Goal: Transaction & Acquisition: Purchase product/service

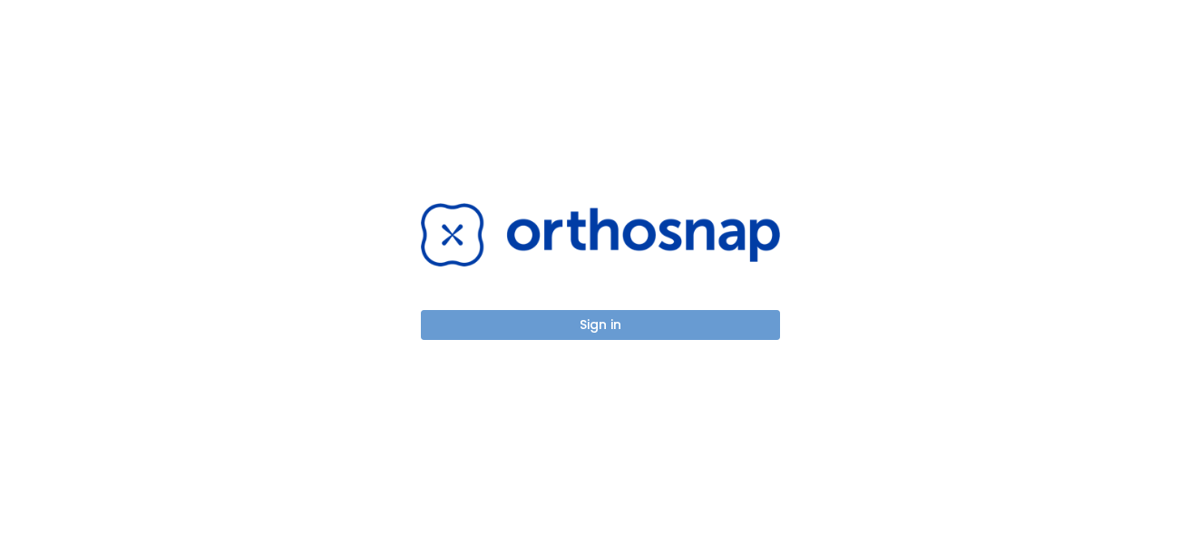
click at [629, 318] on button "Sign in" at bounding box center [600, 325] width 359 height 30
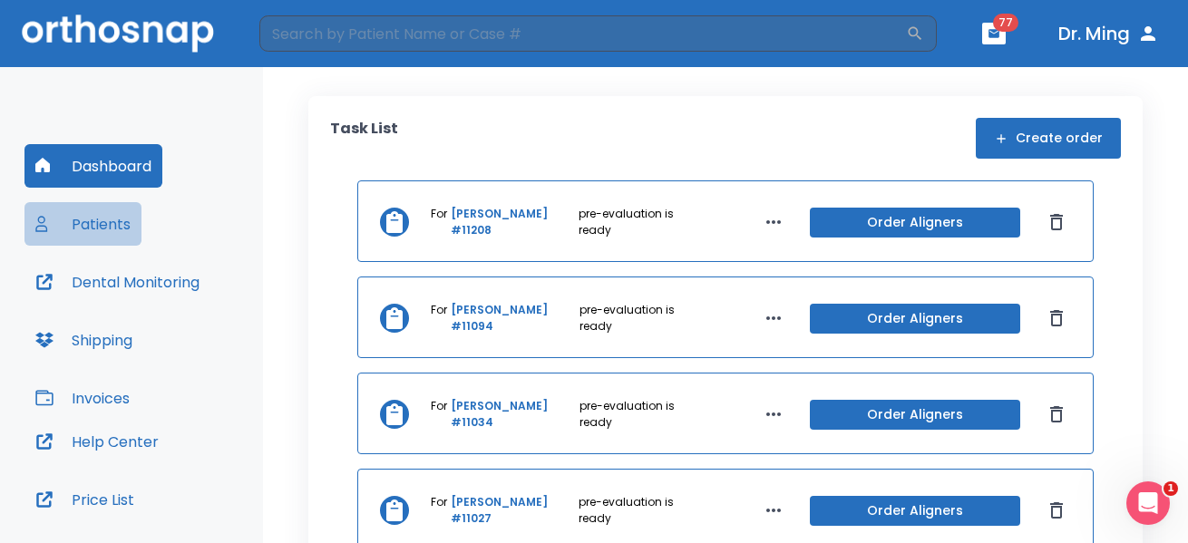
click at [114, 219] on button "Patients" at bounding box center [82, 224] width 117 height 44
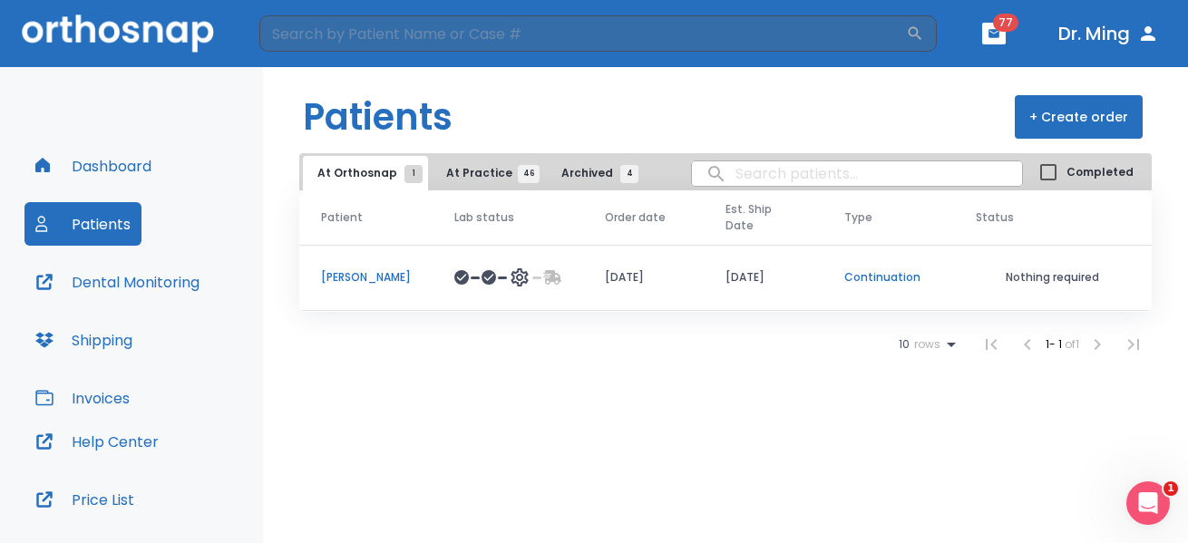
click at [361, 271] on p "[PERSON_NAME]" at bounding box center [366, 277] width 90 height 16
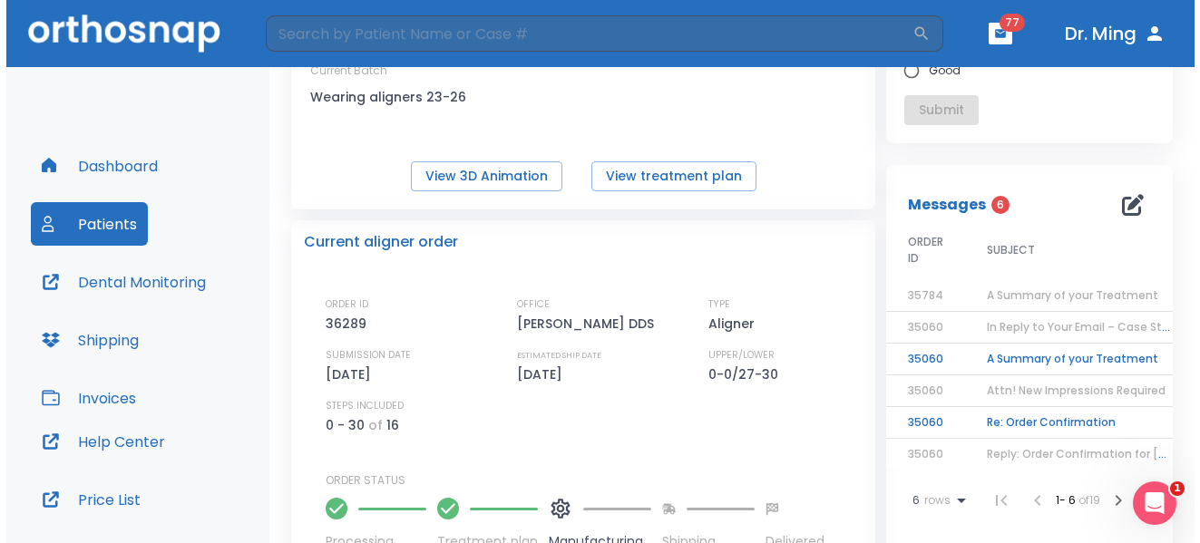
scroll to position [183, 0]
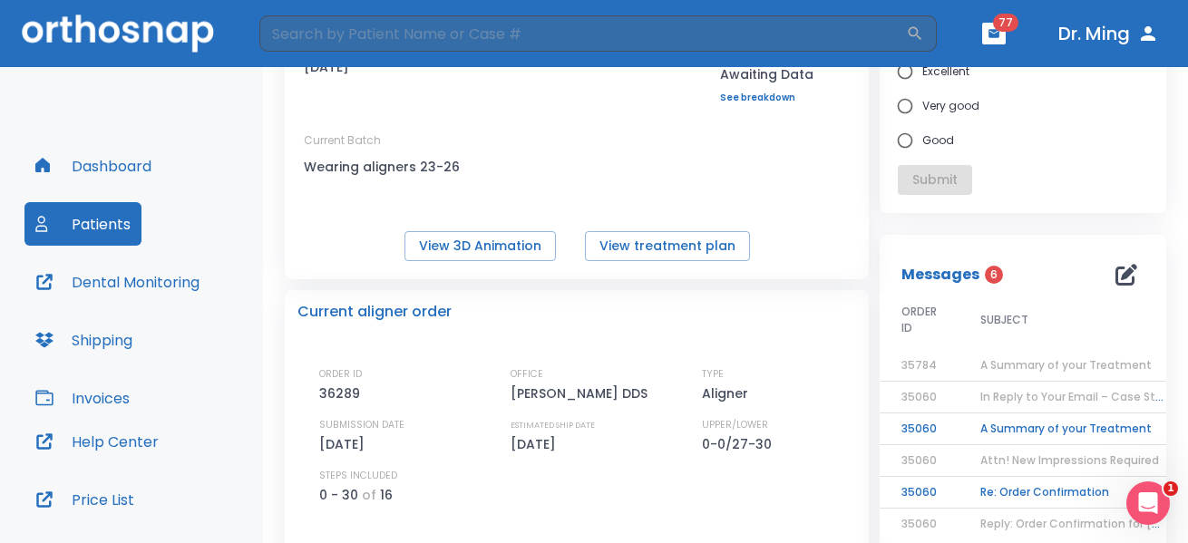
click at [1116, 277] on icon "button" at bounding box center [1127, 275] width 22 height 22
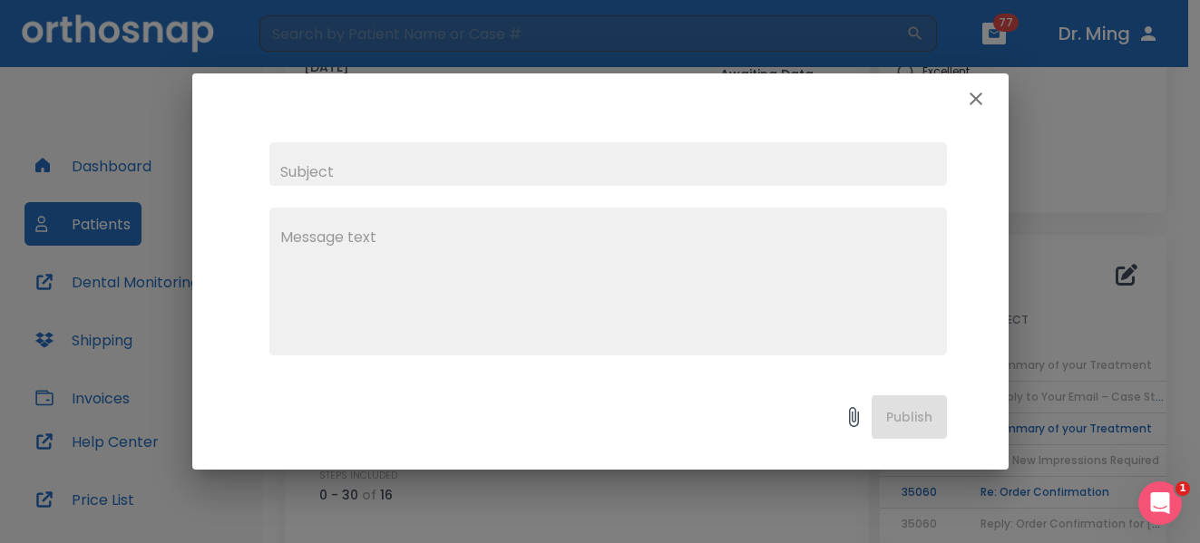
click at [516, 252] on textarea at bounding box center [608, 289] width 656 height 125
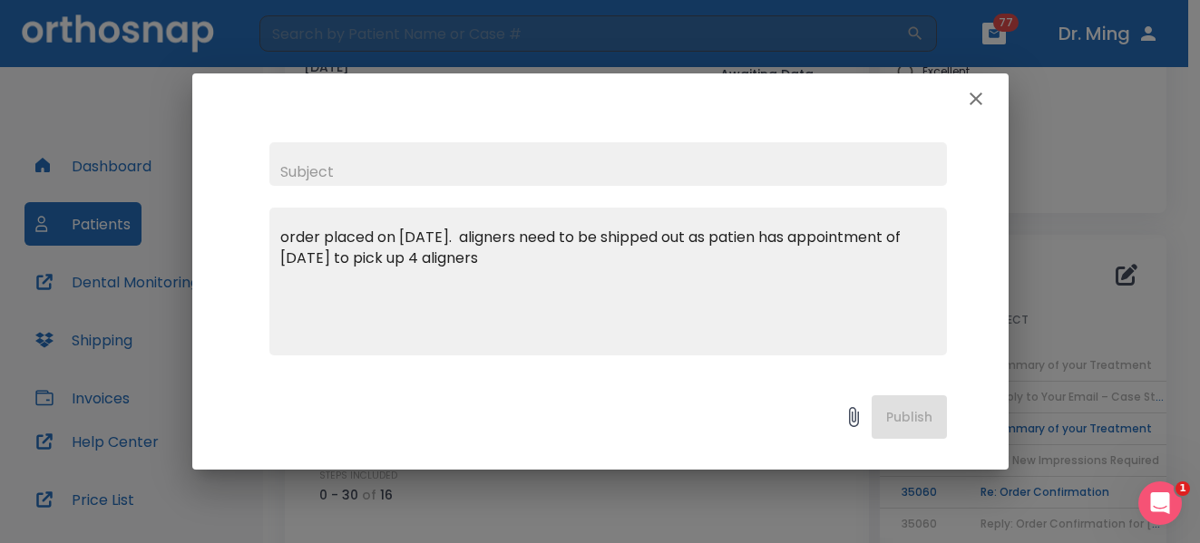
click at [724, 244] on textarea "order placed on [DATE]. aligners need to be shipped out as patien has appointme…" at bounding box center [608, 289] width 656 height 125
click at [809, 237] on textarea "order placed on [DATE]. aligners need to be shipped out ASAP as patien has appo…" at bounding box center [608, 289] width 656 height 125
click at [398, 258] on textarea "order placed on [DATE]. aligners need to be shipped out ASAP as patient has app…" at bounding box center [608, 289] width 656 height 125
type textarea "order placed on [DATE]. aligners need to be shipped out ASAP as patient has app…"
click at [902, 420] on div "Publish" at bounding box center [600, 422] width 816 height 96
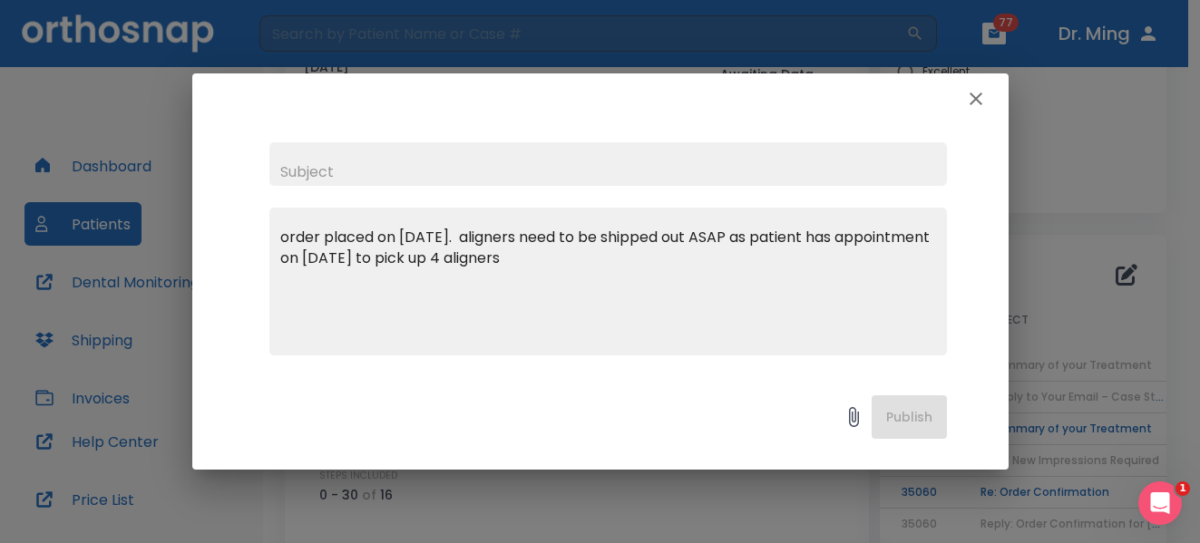
click at [893, 409] on div "Publish" at bounding box center [600, 422] width 816 height 96
click at [895, 371] on div "order placed on [DATE]. aligners need to be shipped out ASAP as patient has app…" at bounding box center [600, 248] width 816 height 249
click at [897, 414] on div "Publish" at bounding box center [600, 422] width 816 height 96
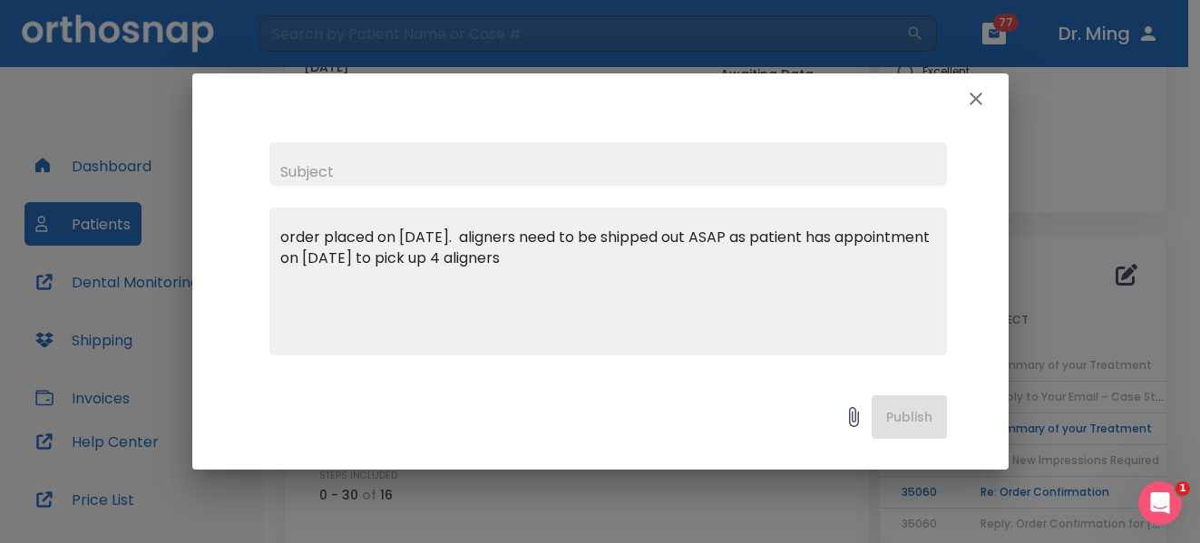
click at [897, 414] on div "Publish" at bounding box center [600, 422] width 816 height 96
click at [903, 405] on div "Publish" at bounding box center [600, 422] width 816 height 96
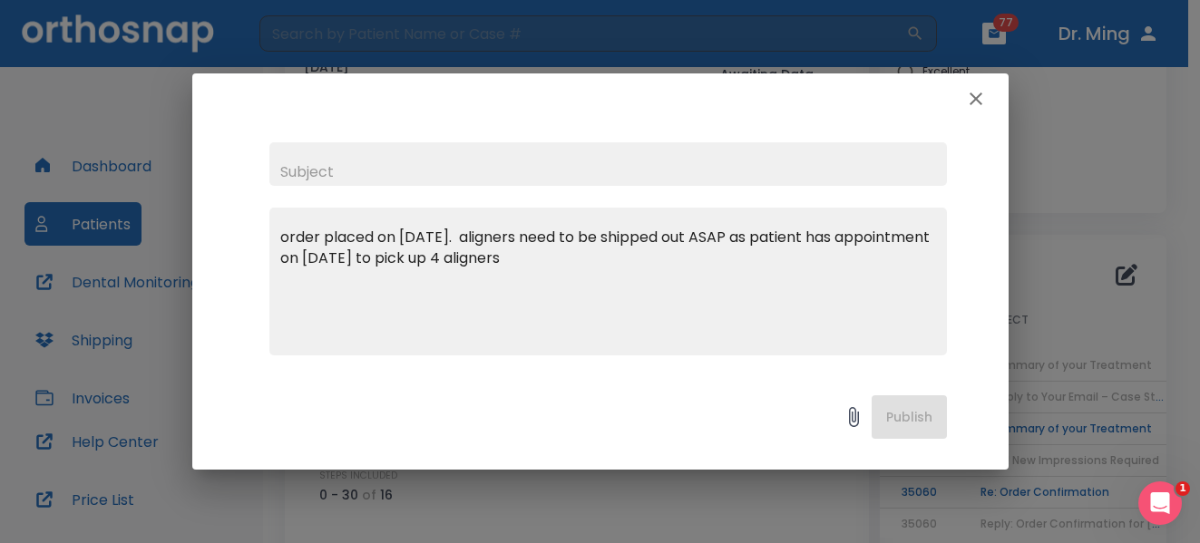
click at [903, 405] on div "Publish" at bounding box center [600, 422] width 816 height 96
click at [910, 414] on div "Publish" at bounding box center [600, 422] width 816 height 96
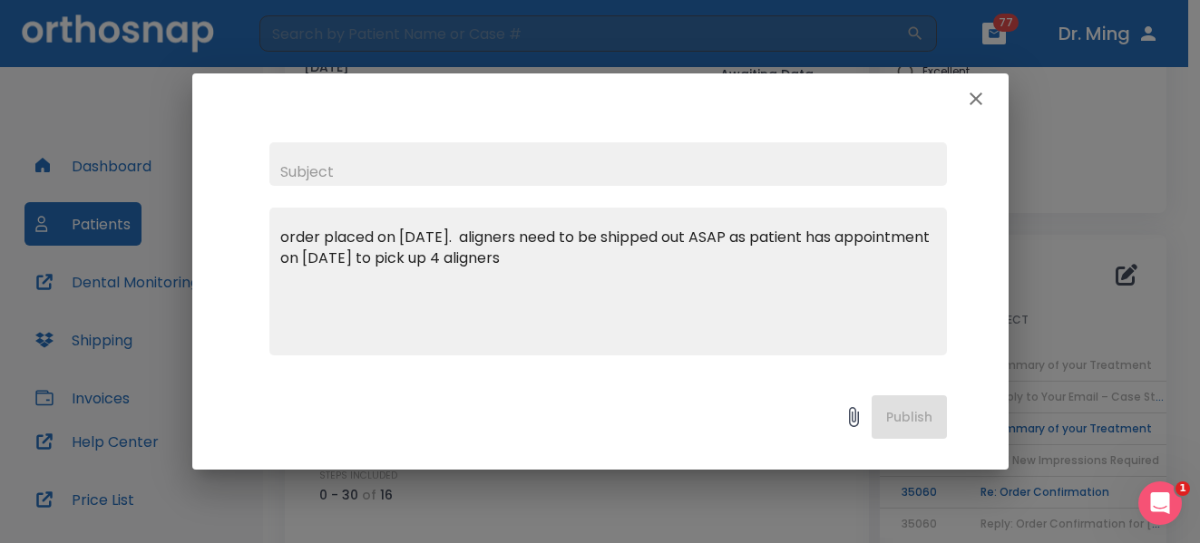
click at [910, 414] on div "Publish" at bounding box center [600, 422] width 816 height 96
click at [898, 408] on div "Publish" at bounding box center [600, 422] width 816 height 96
click at [913, 406] on div "Publish" at bounding box center [600, 422] width 816 height 96
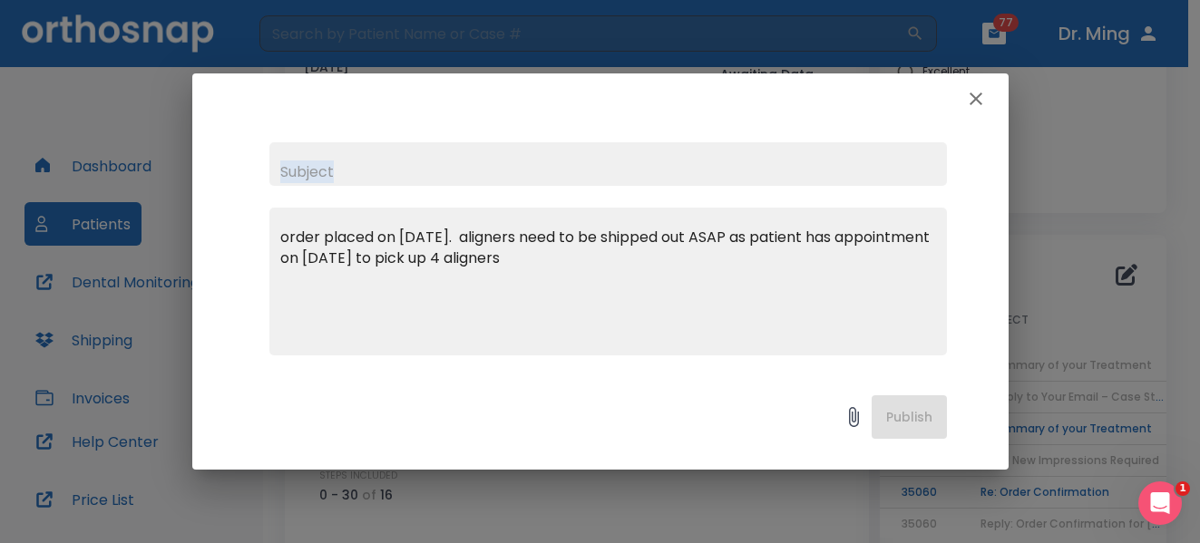
click at [913, 406] on div "Publish" at bounding box center [600, 422] width 816 height 96
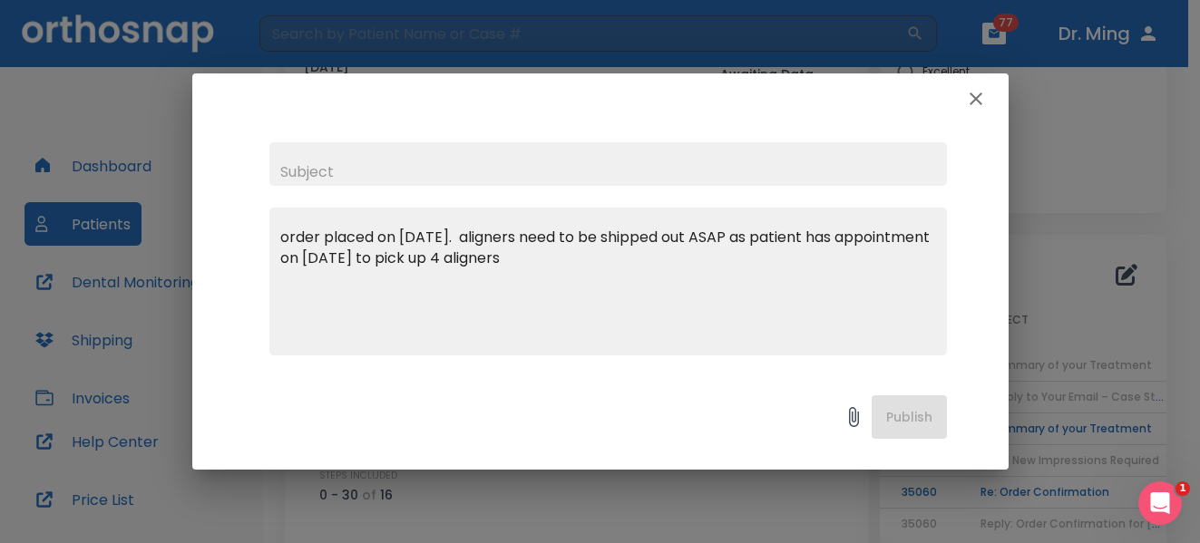
click at [913, 406] on div "Publish" at bounding box center [600, 422] width 816 height 96
click at [894, 415] on div "Publish" at bounding box center [600, 422] width 816 height 96
click at [853, 418] on icon at bounding box center [854, 417] width 10 height 20
click at [604, 260] on textarea "order placed on [DATE]. aligners need to be shipped out ASAP as patient has app…" at bounding box center [608, 289] width 656 height 125
click at [899, 415] on div "Publish" at bounding box center [600, 422] width 816 height 96
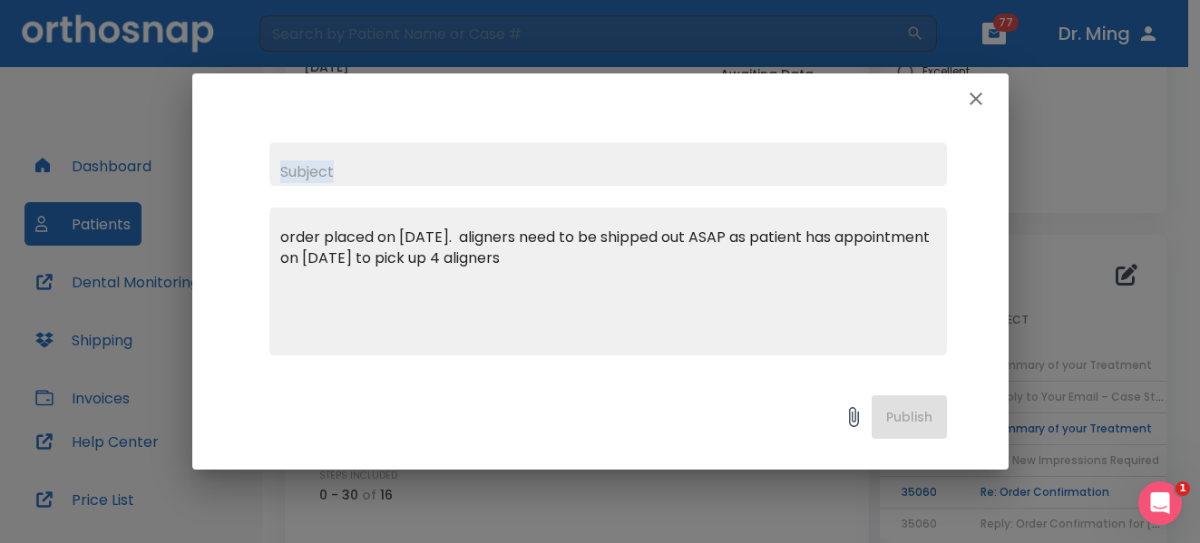
click at [899, 415] on div "Publish" at bounding box center [600, 422] width 816 height 96
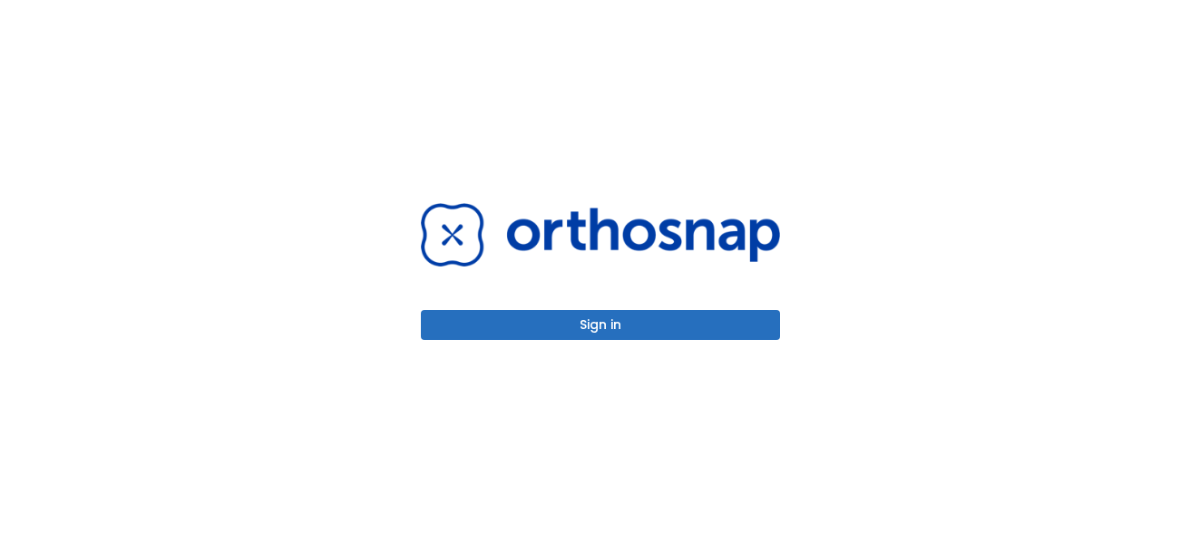
click at [612, 314] on button "Sign in" at bounding box center [600, 325] width 359 height 30
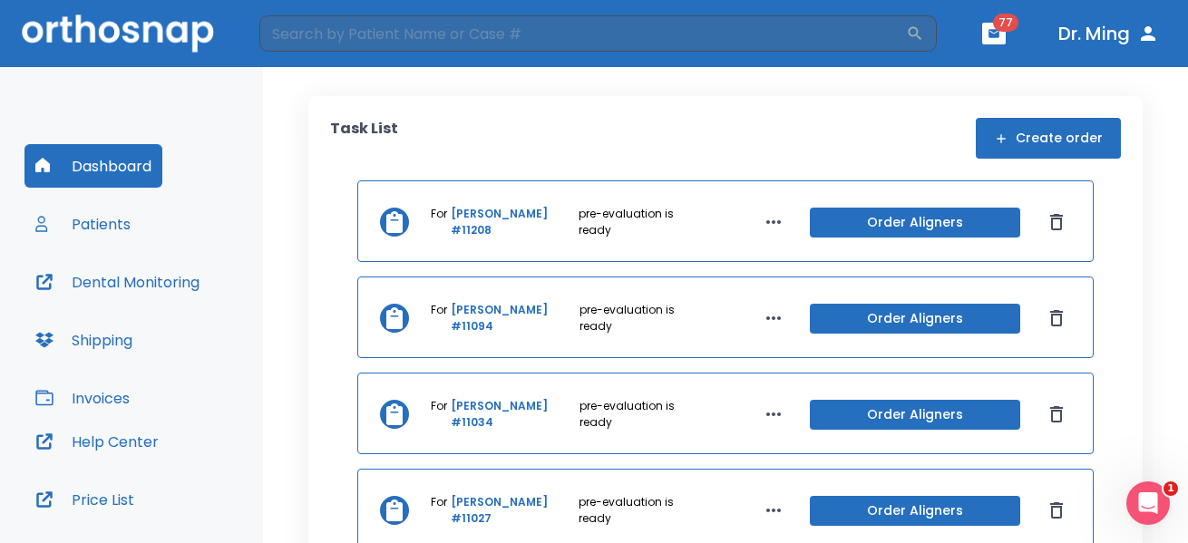
click at [119, 391] on button "Invoices" at bounding box center [82, 398] width 116 height 44
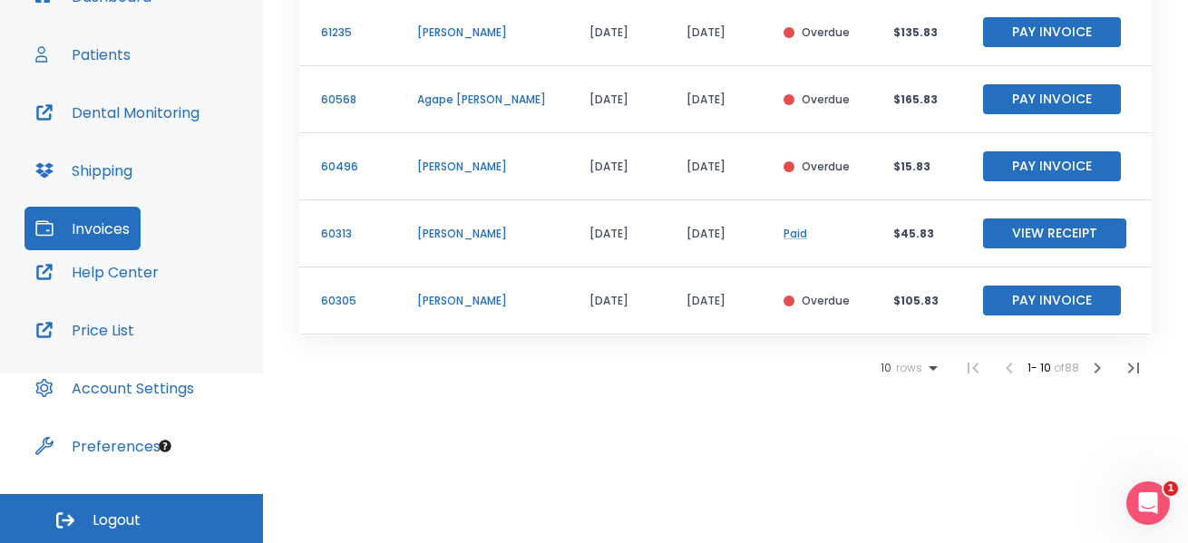
scroll to position [275, 0]
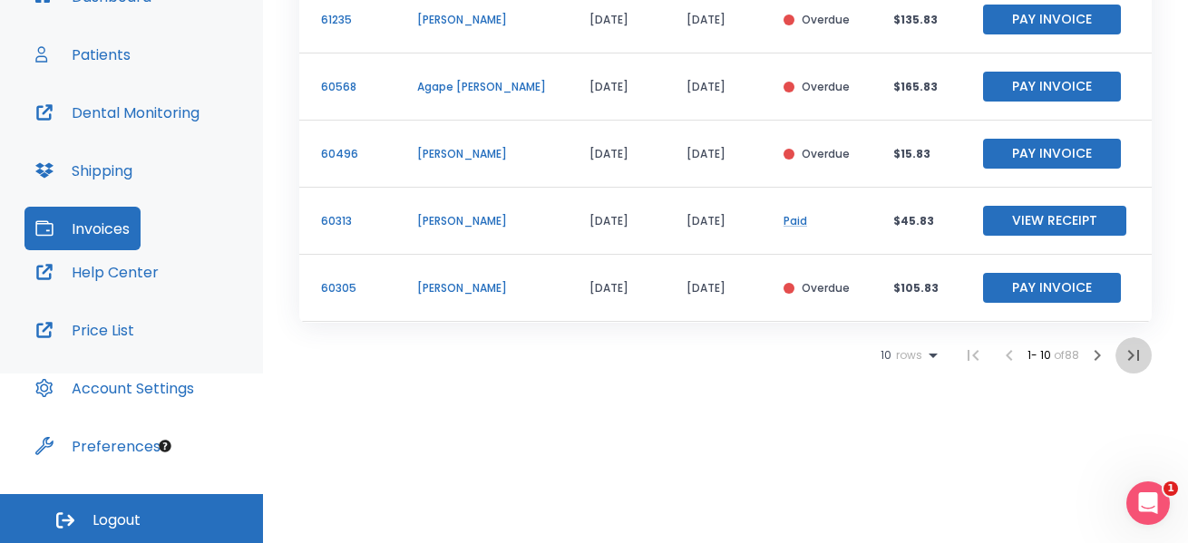
click at [1133, 353] on button "button" at bounding box center [1134, 355] width 36 height 36
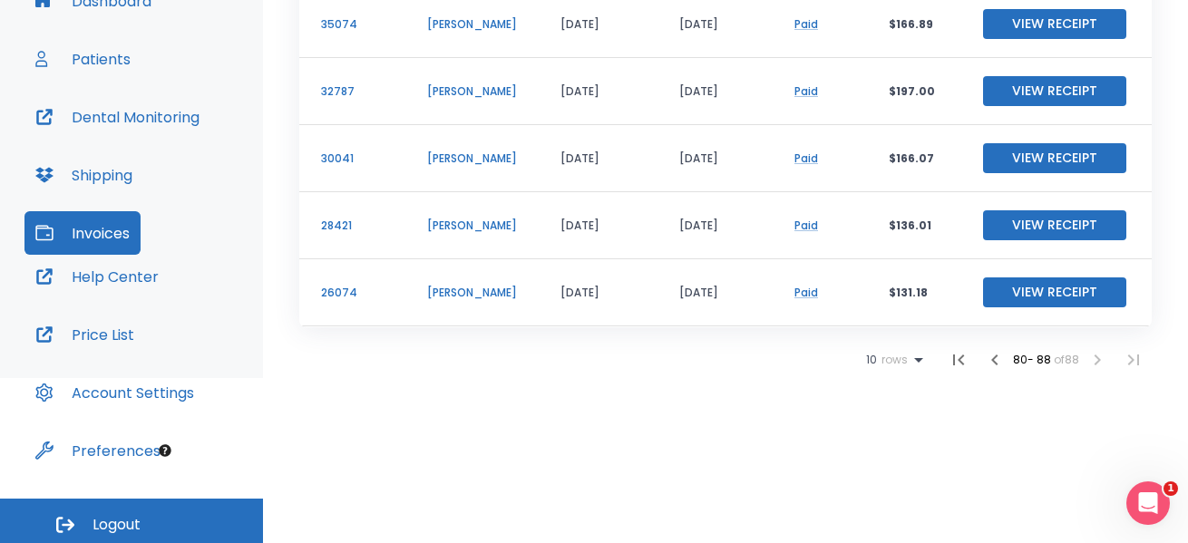
scroll to position [170, 0]
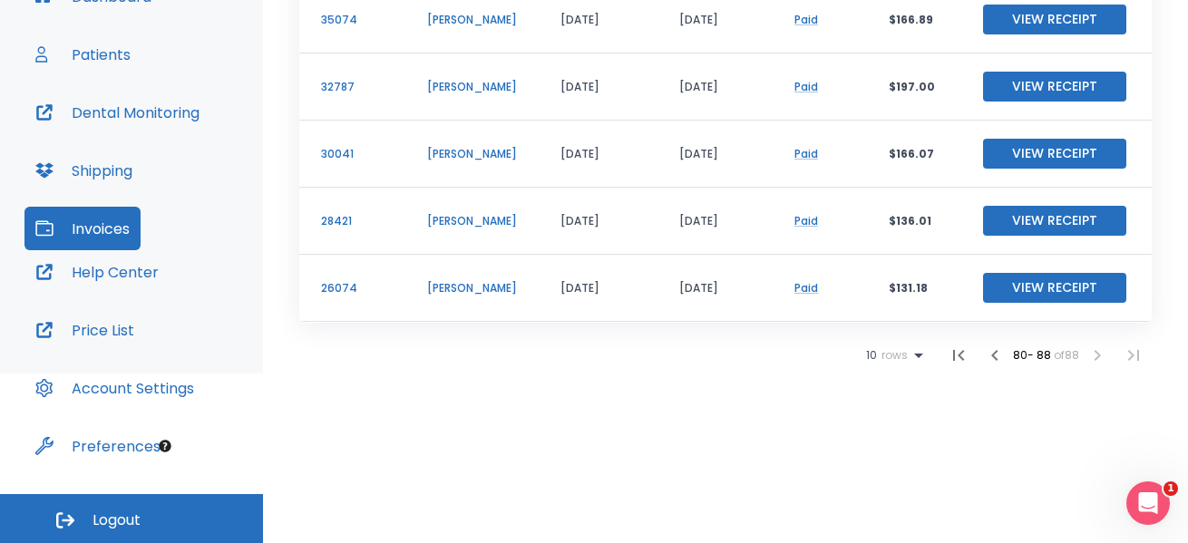
click at [1123, 354] on li at bounding box center [1134, 355] width 36 height 36
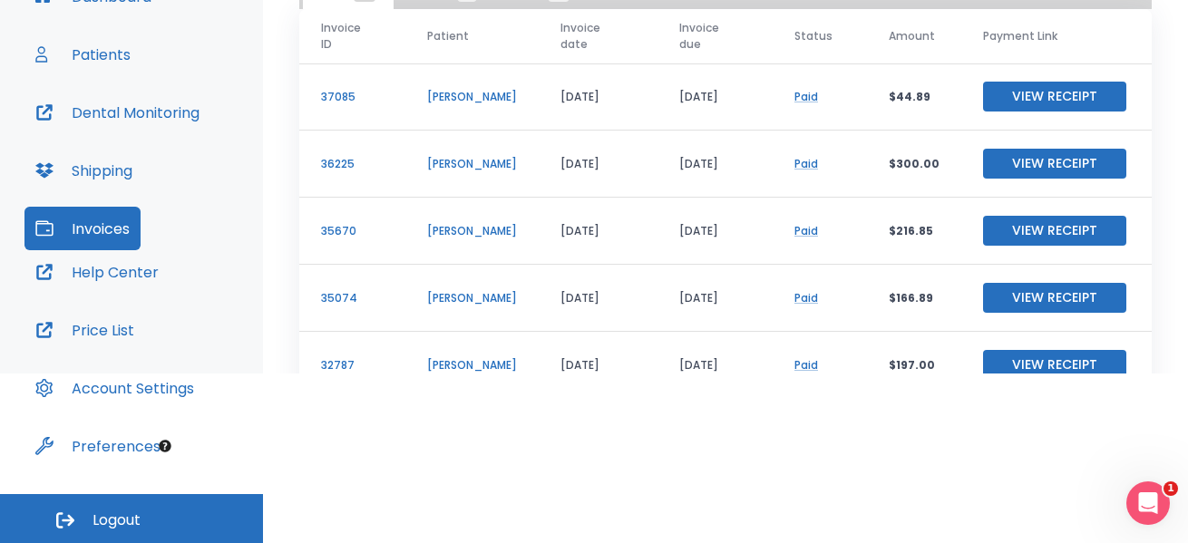
scroll to position [0, 0]
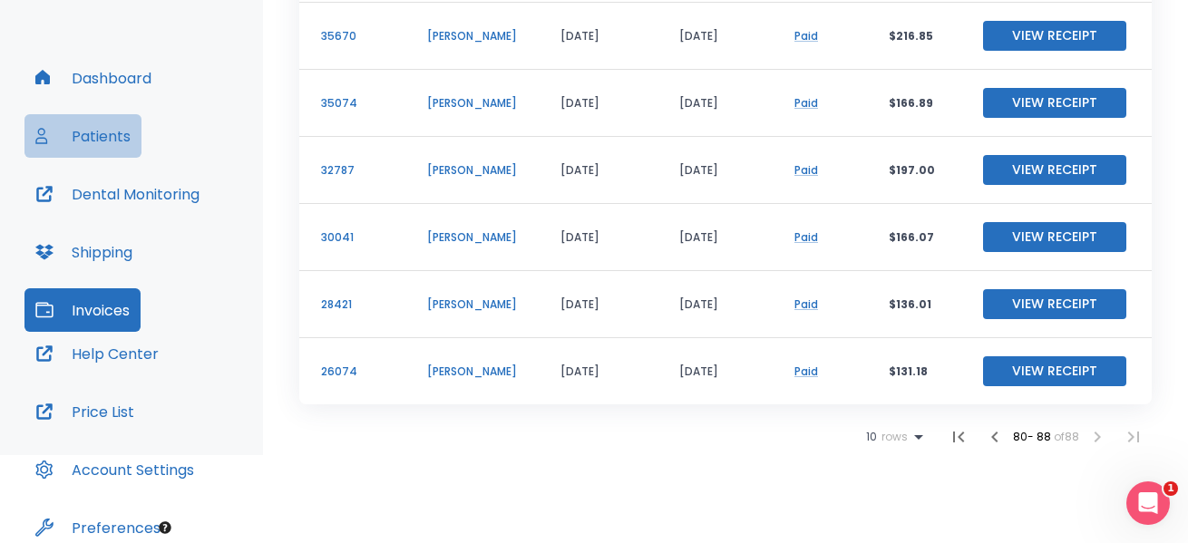
click at [114, 136] on button "Patients" at bounding box center [82, 136] width 117 height 44
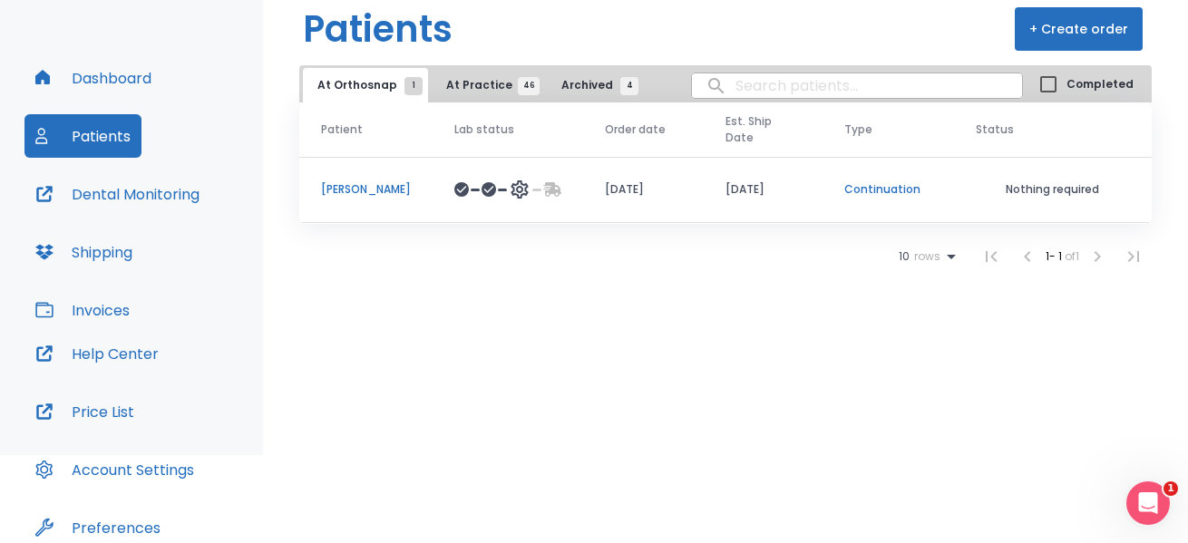
click at [106, 247] on button "Shipping" at bounding box center [83, 252] width 119 height 44
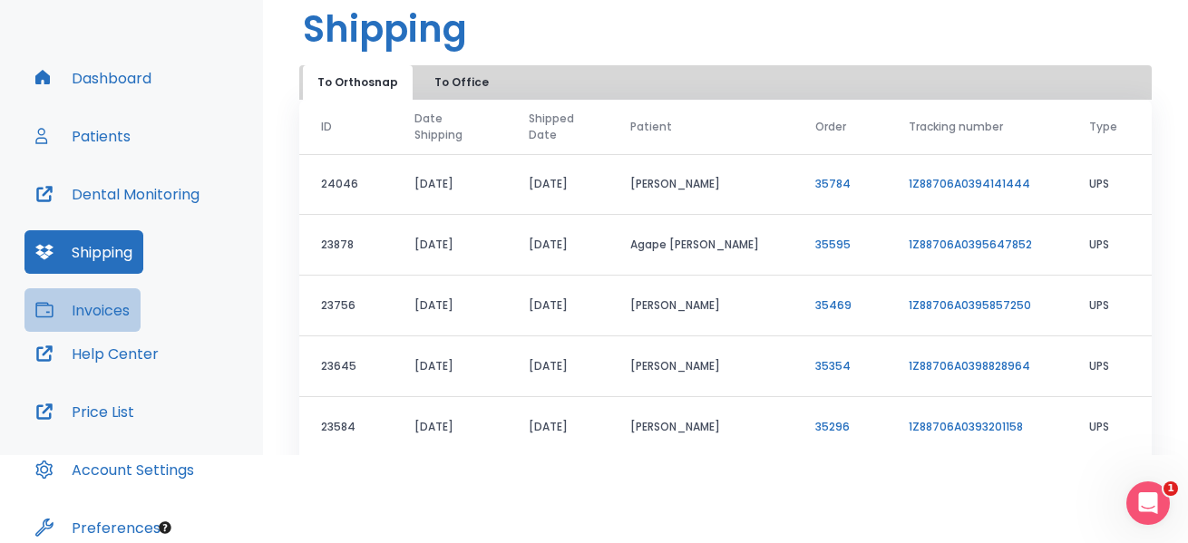
click at [99, 311] on button "Invoices" at bounding box center [82, 310] width 116 height 44
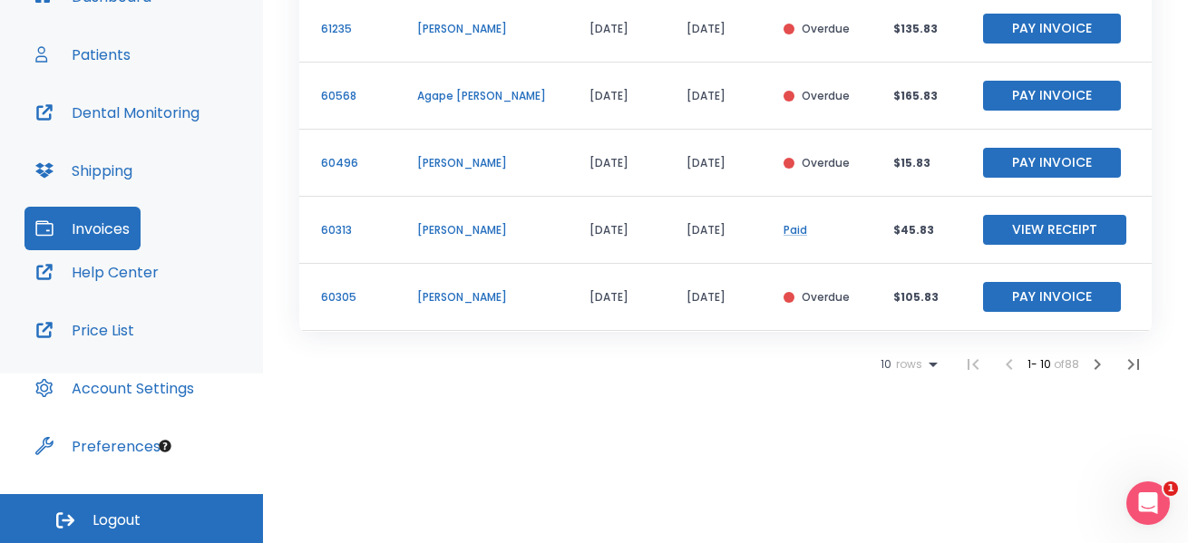
scroll to position [275, 0]
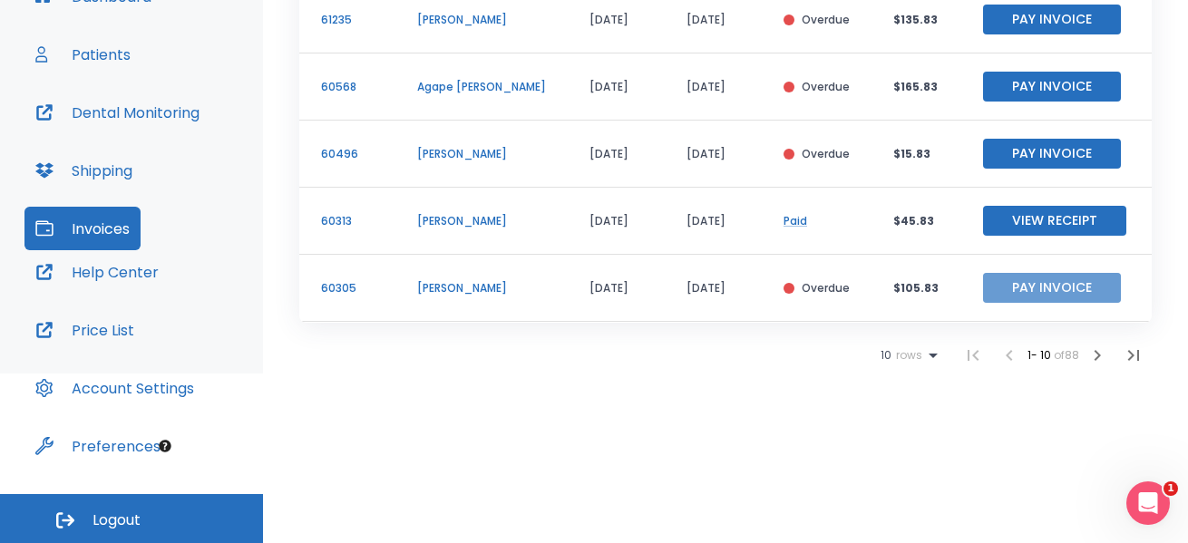
click at [1009, 287] on button "Pay Invoice" at bounding box center [1052, 288] width 138 height 30
